Goal: Find specific page/section: Find specific page/section

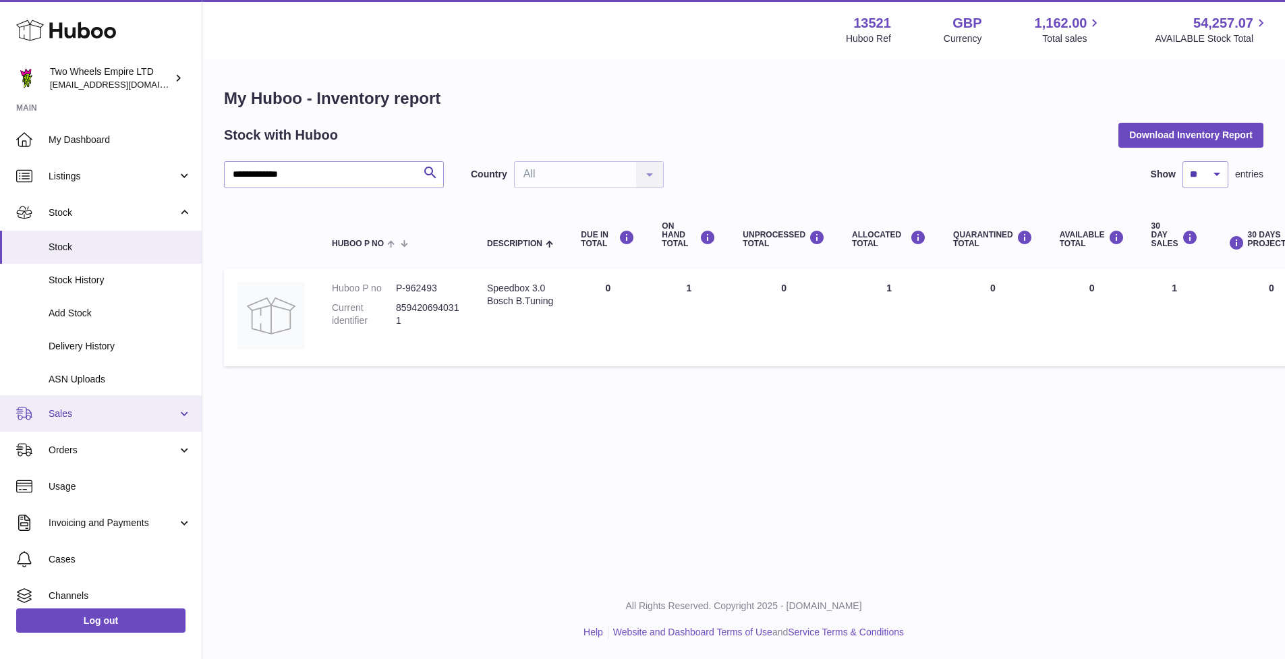
click at [73, 413] on span "Sales" at bounding box center [113, 414] width 129 height 13
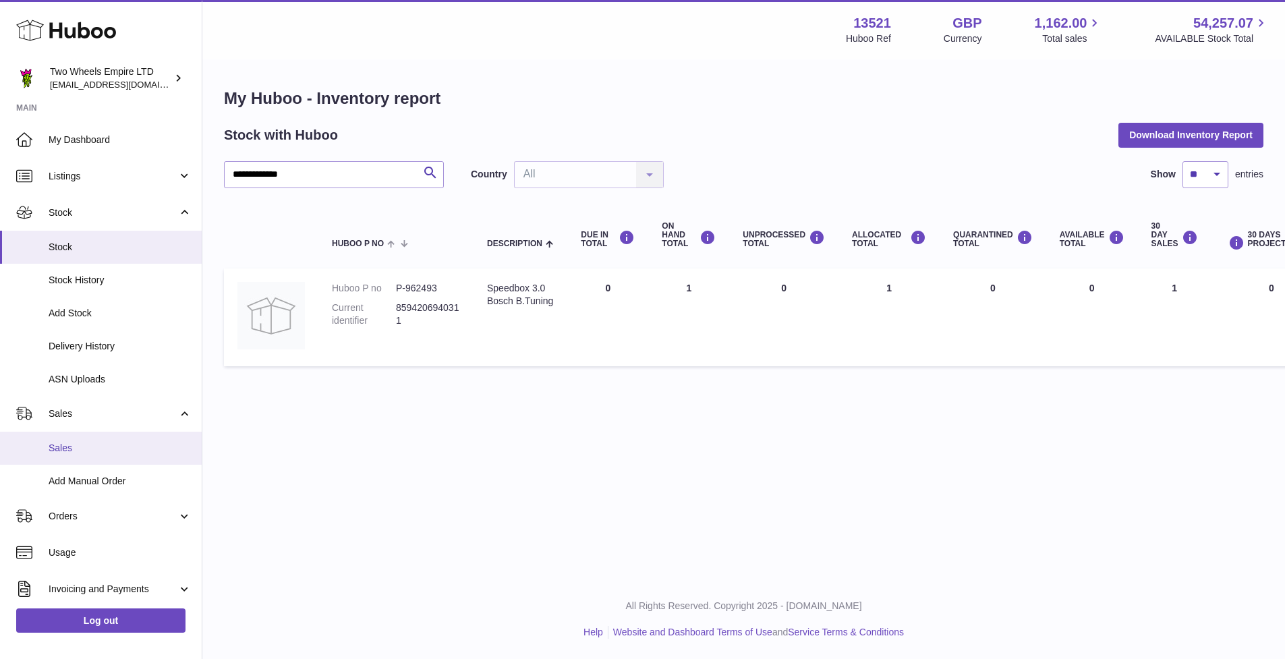
click at [76, 452] on span "Sales" at bounding box center [120, 448] width 143 height 13
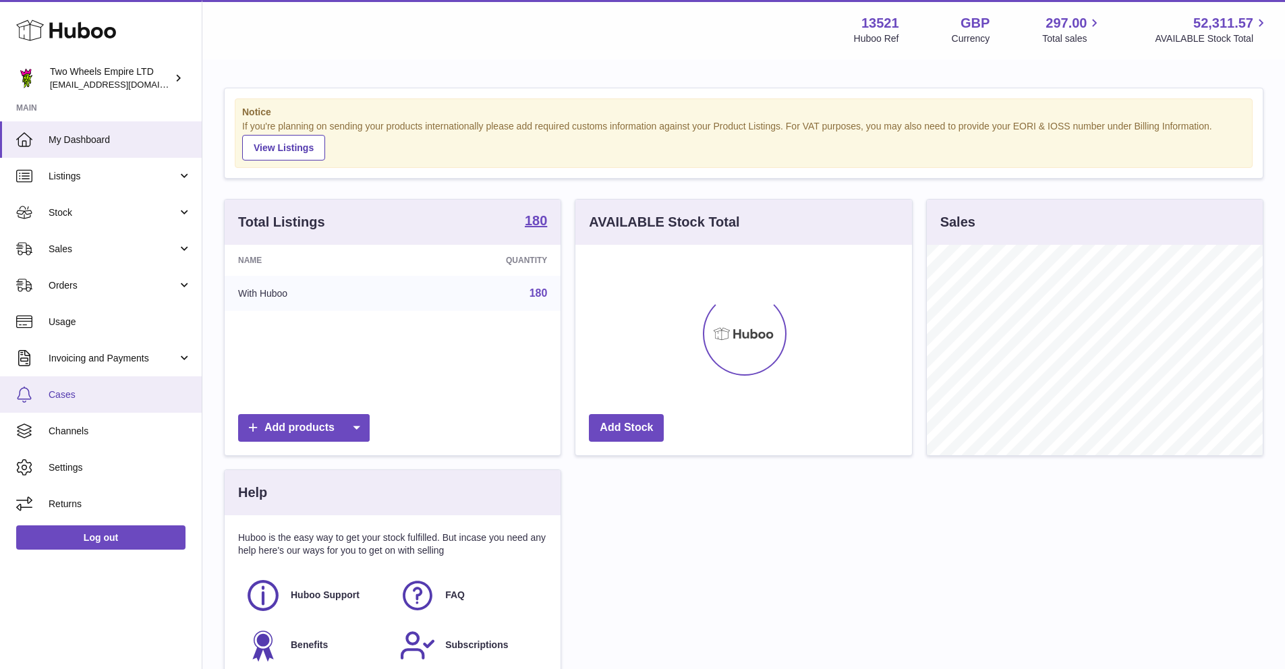
scroll to position [211, 337]
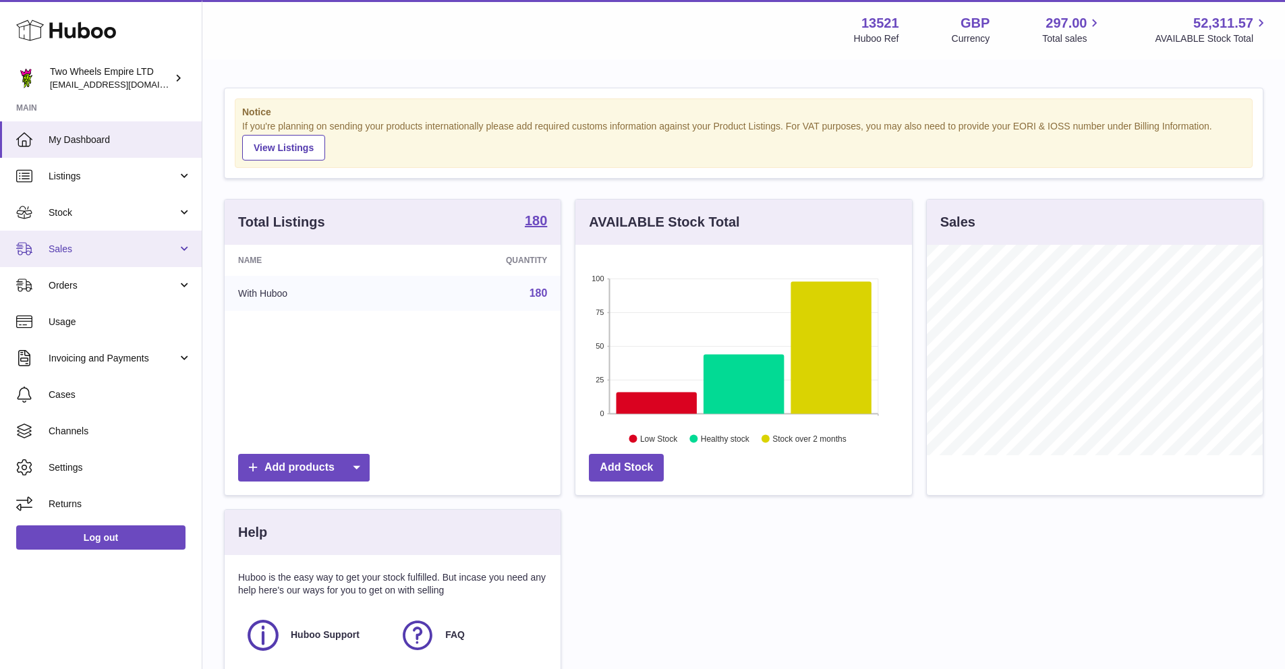
click at [96, 251] on span "Sales" at bounding box center [113, 249] width 129 height 13
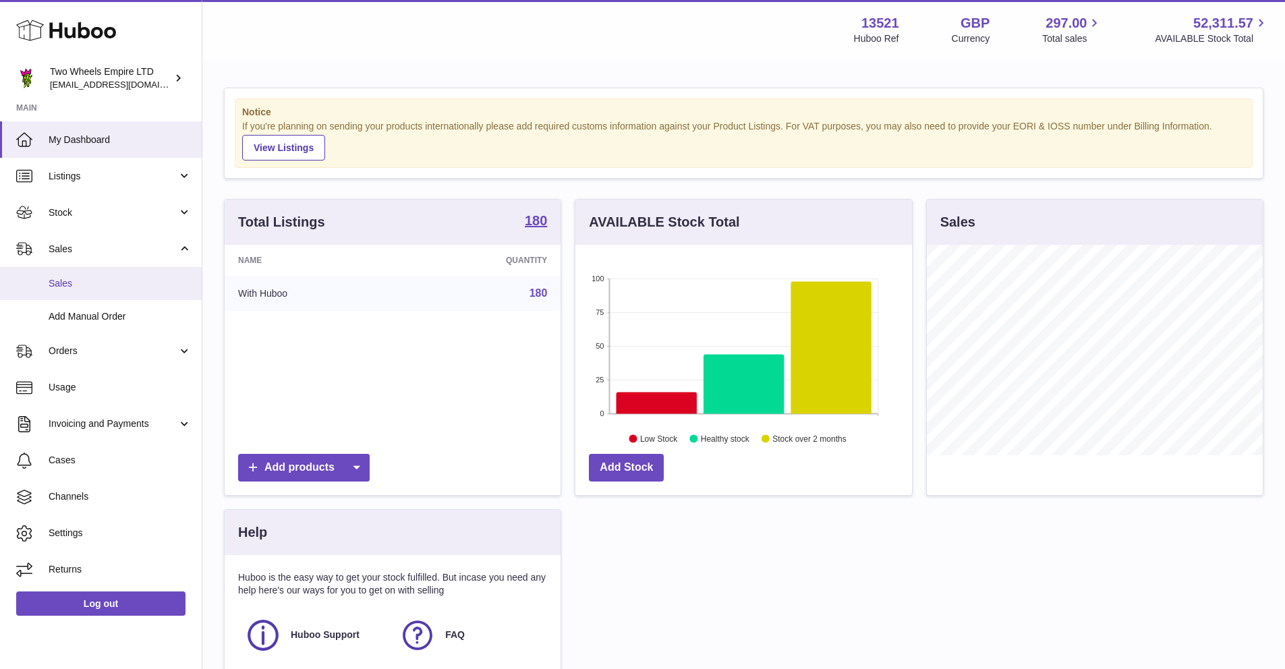
click at [102, 287] on span "Sales" at bounding box center [120, 283] width 143 height 13
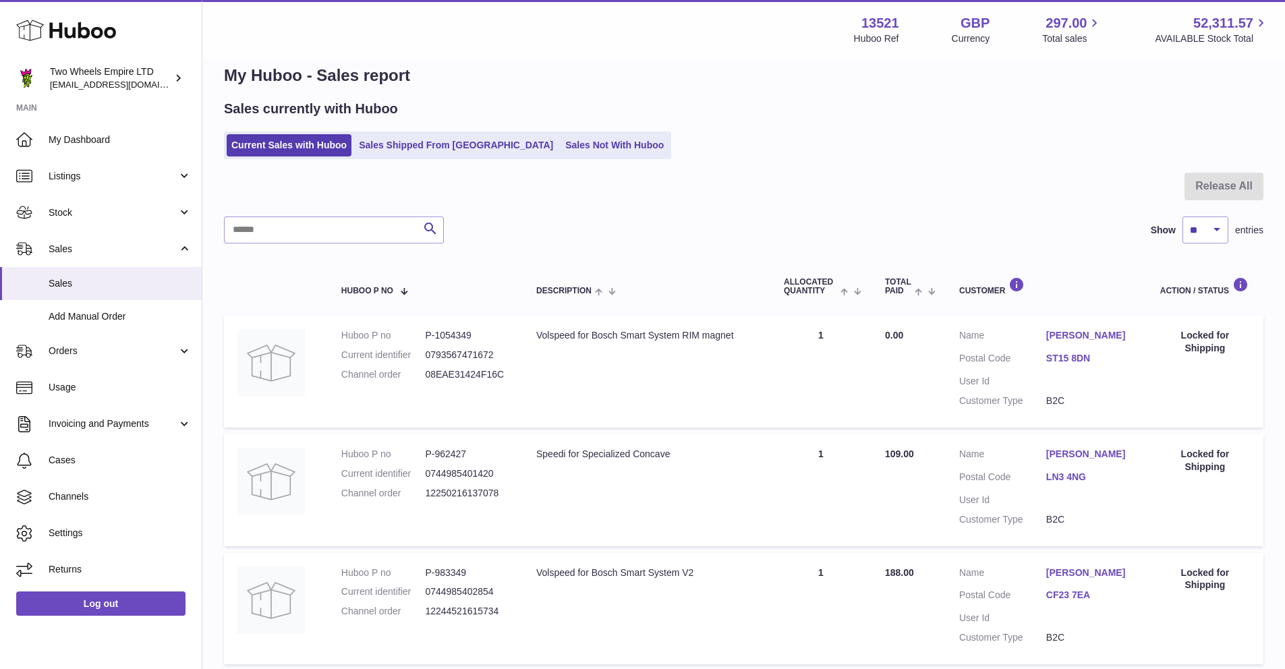
scroll to position [20, 0]
